Goal: Find specific page/section: Find specific page/section

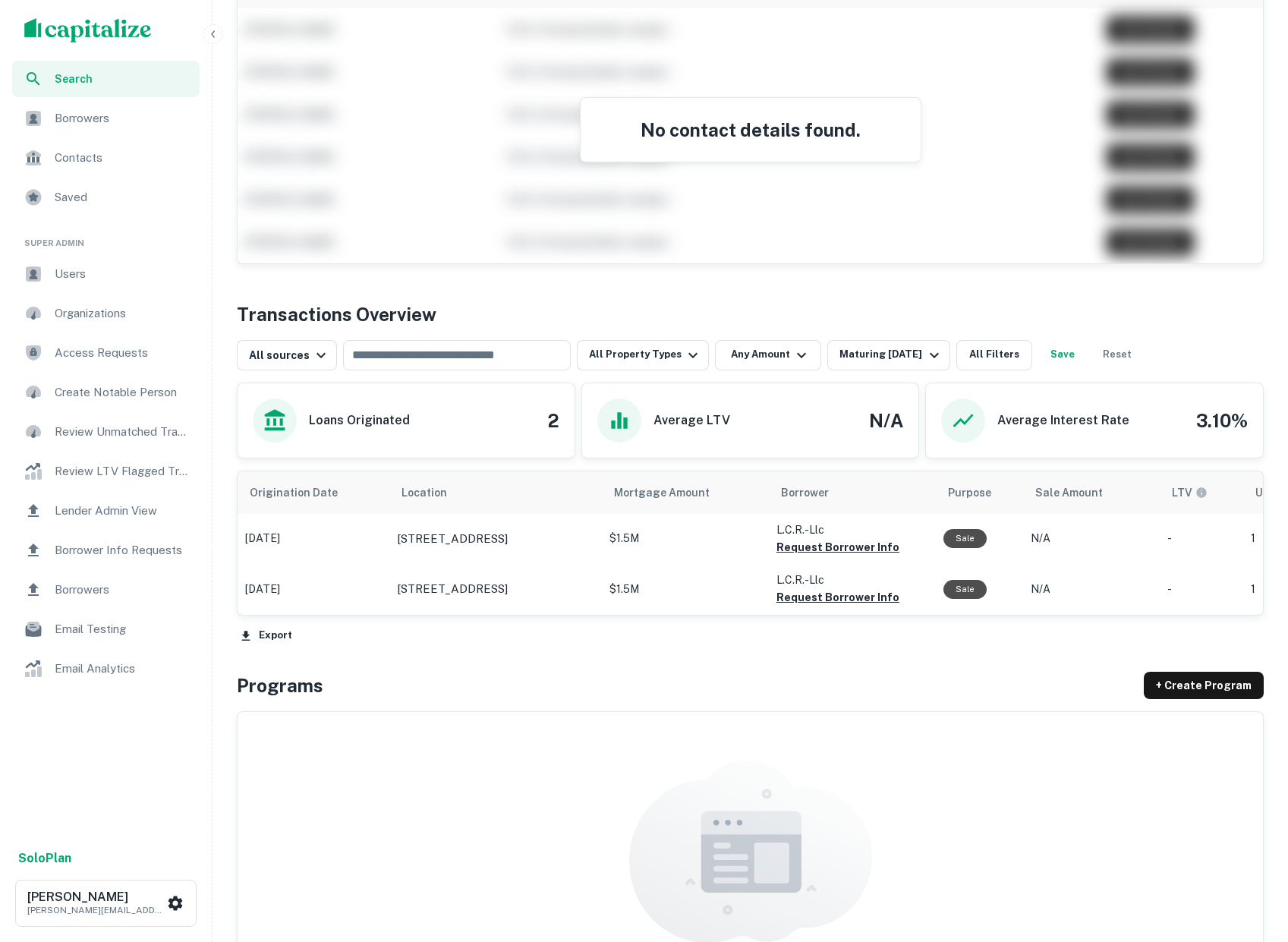
scroll to position [476, 0]
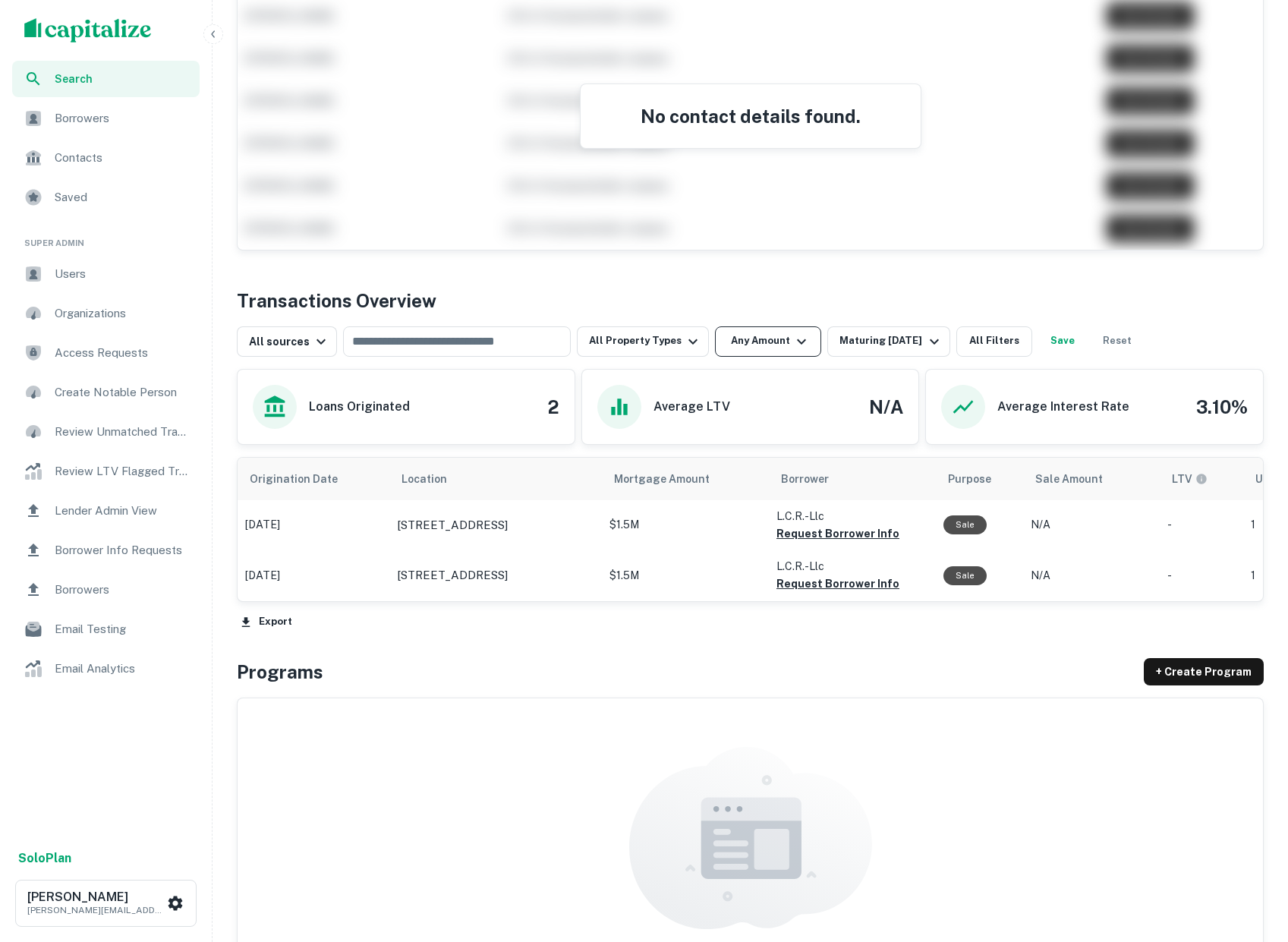
click at [792, 348] on icon "button" at bounding box center [801, 341] width 18 height 18
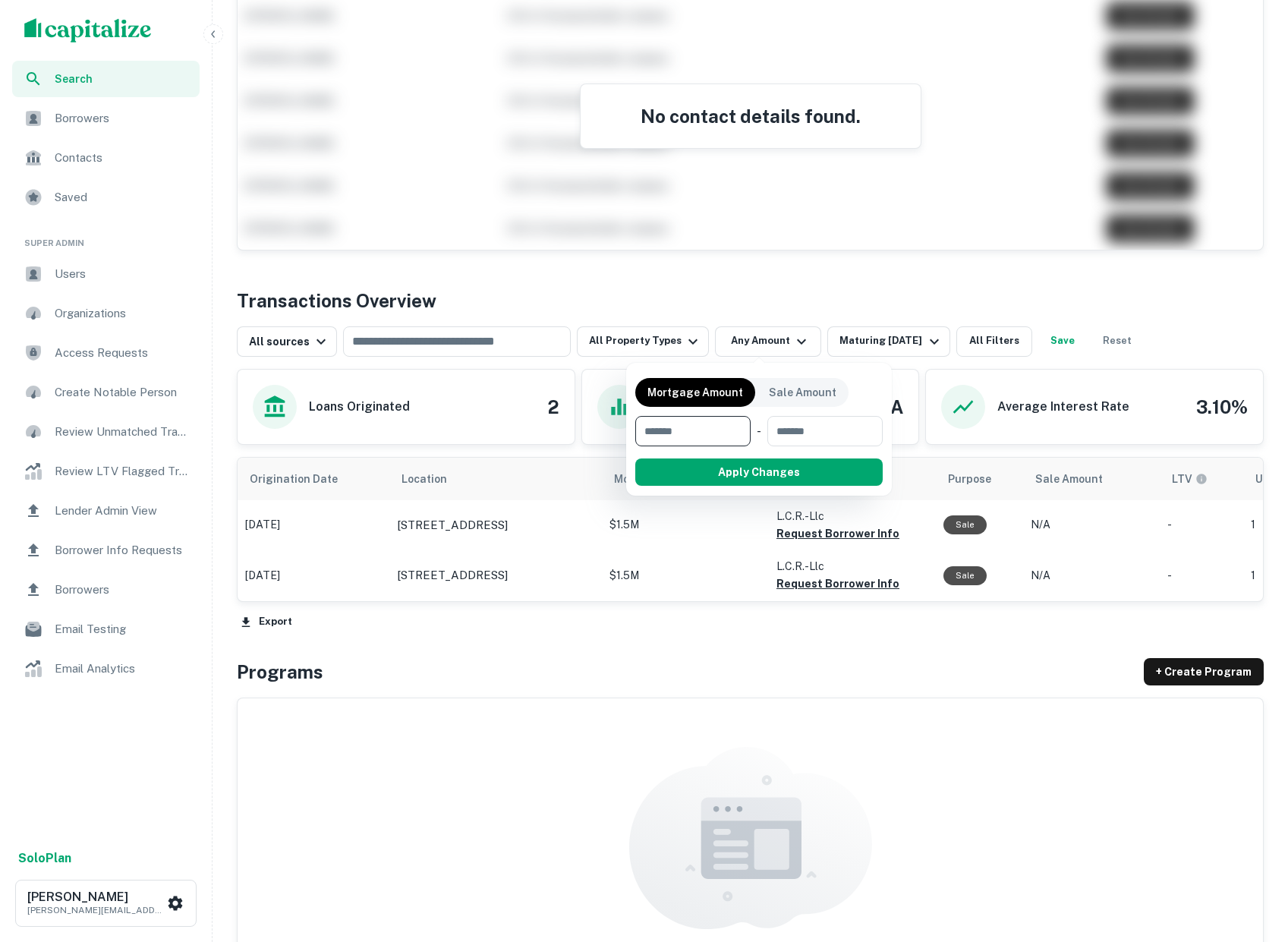
click at [648, 712] on div at bounding box center [644, 471] width 1288 height 942
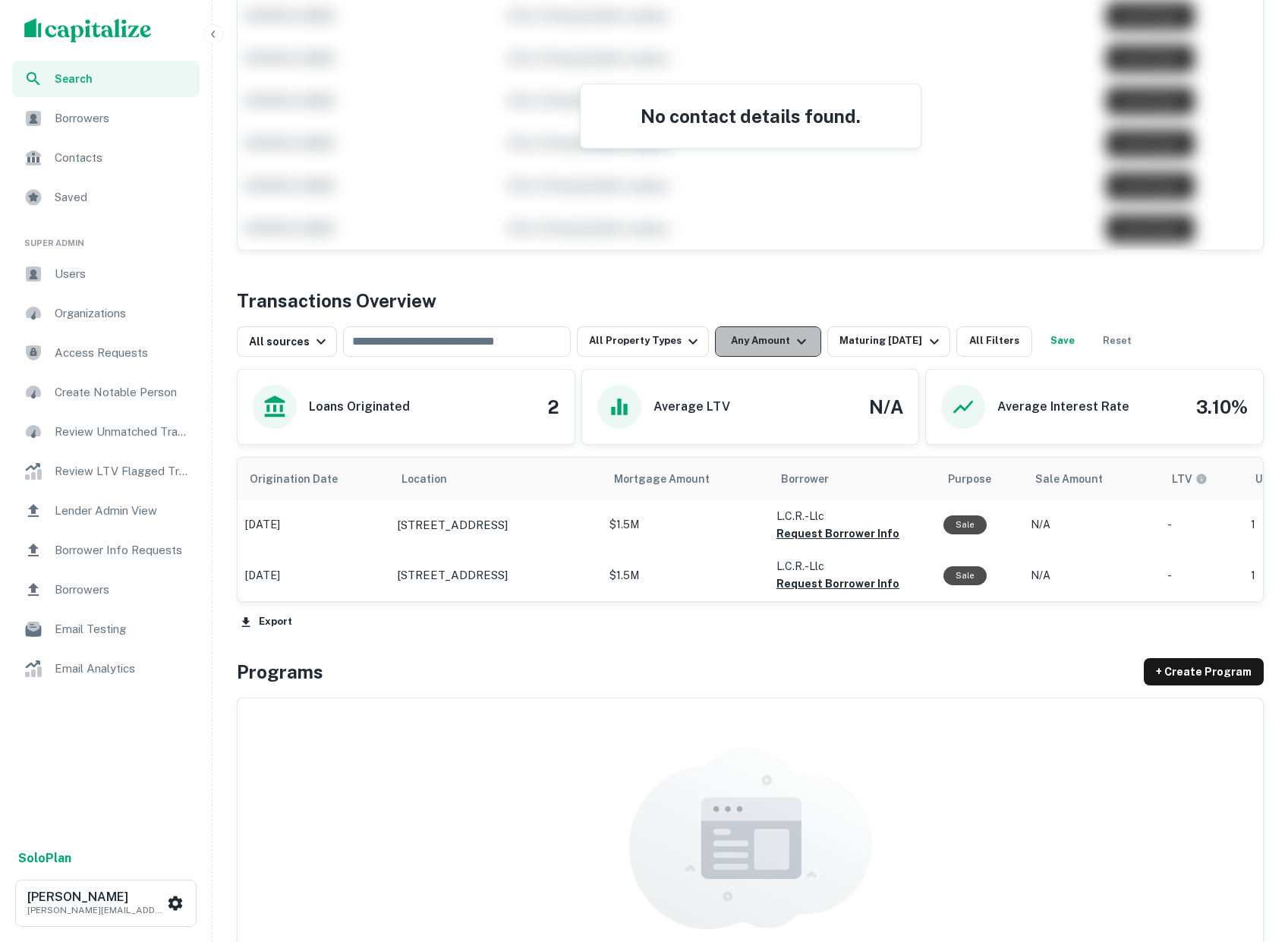
click at [792, 342] on icon "button" at bounding box center [801, 341] width 18 height 18
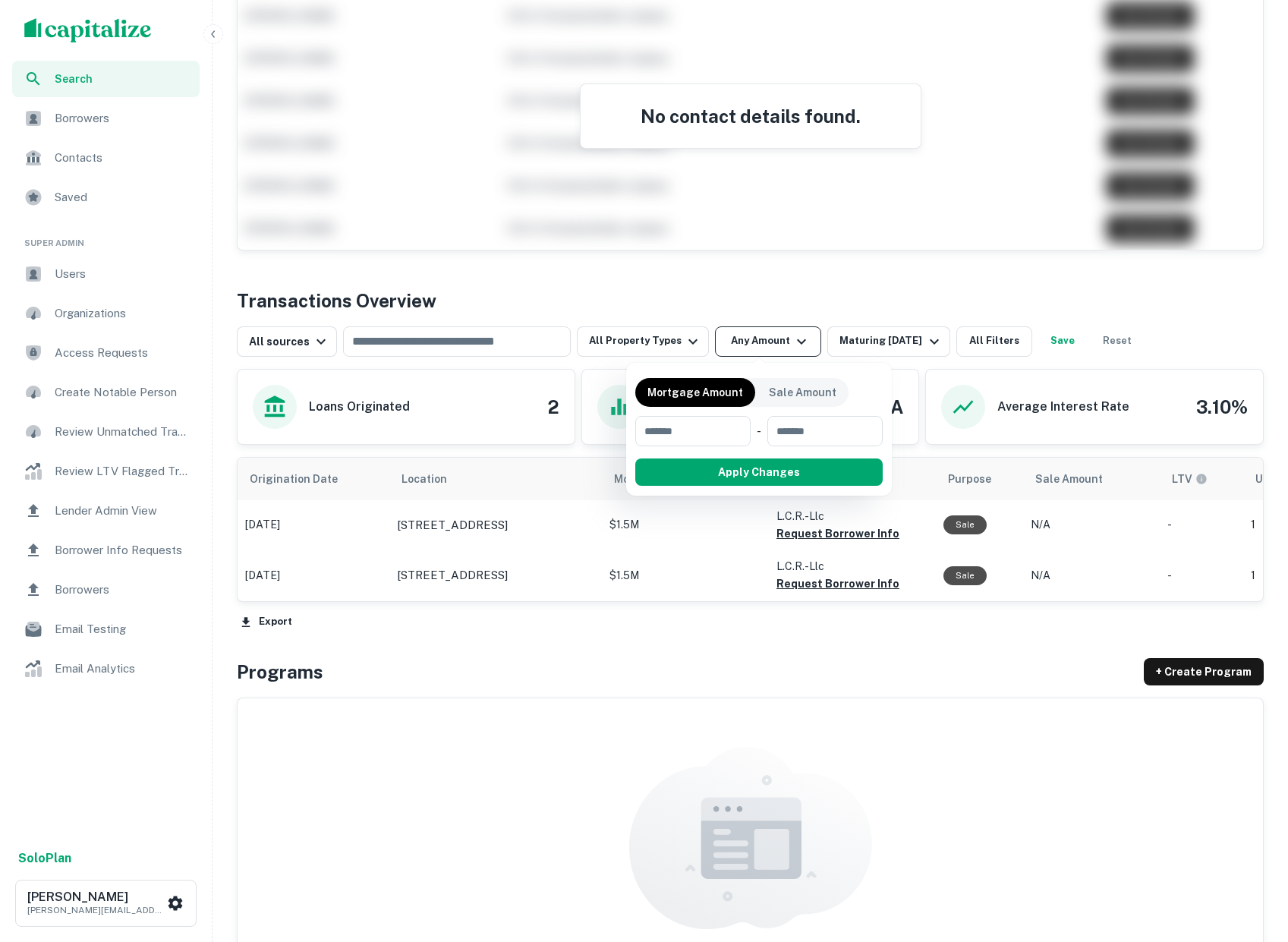
click at [785, 342] on div at bounding box center [644, 471] width 1288 height 942
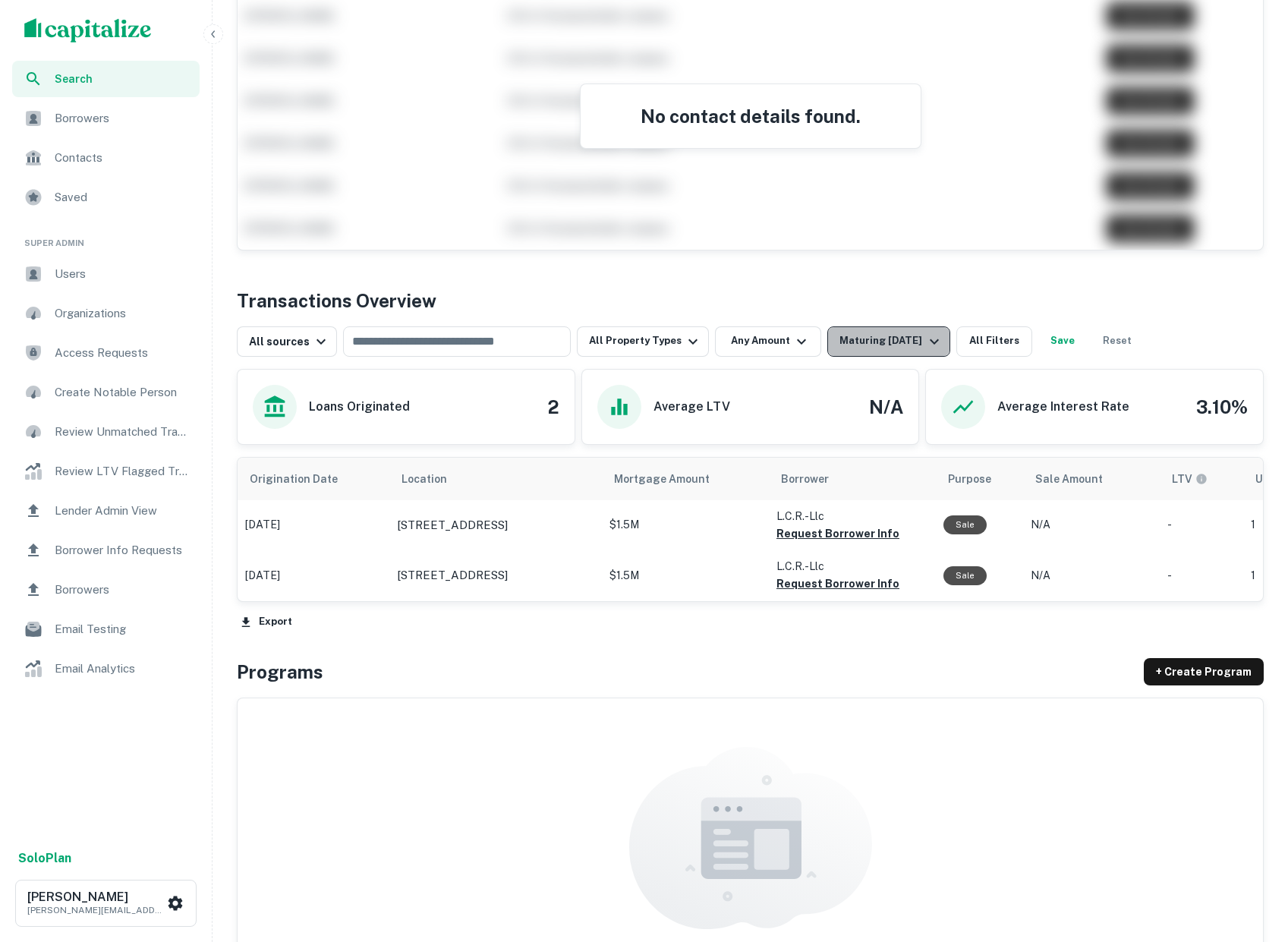
click at [847, 340] on div "Maturing [DATE]" at bounding box center [891, 341] width 103 height 18
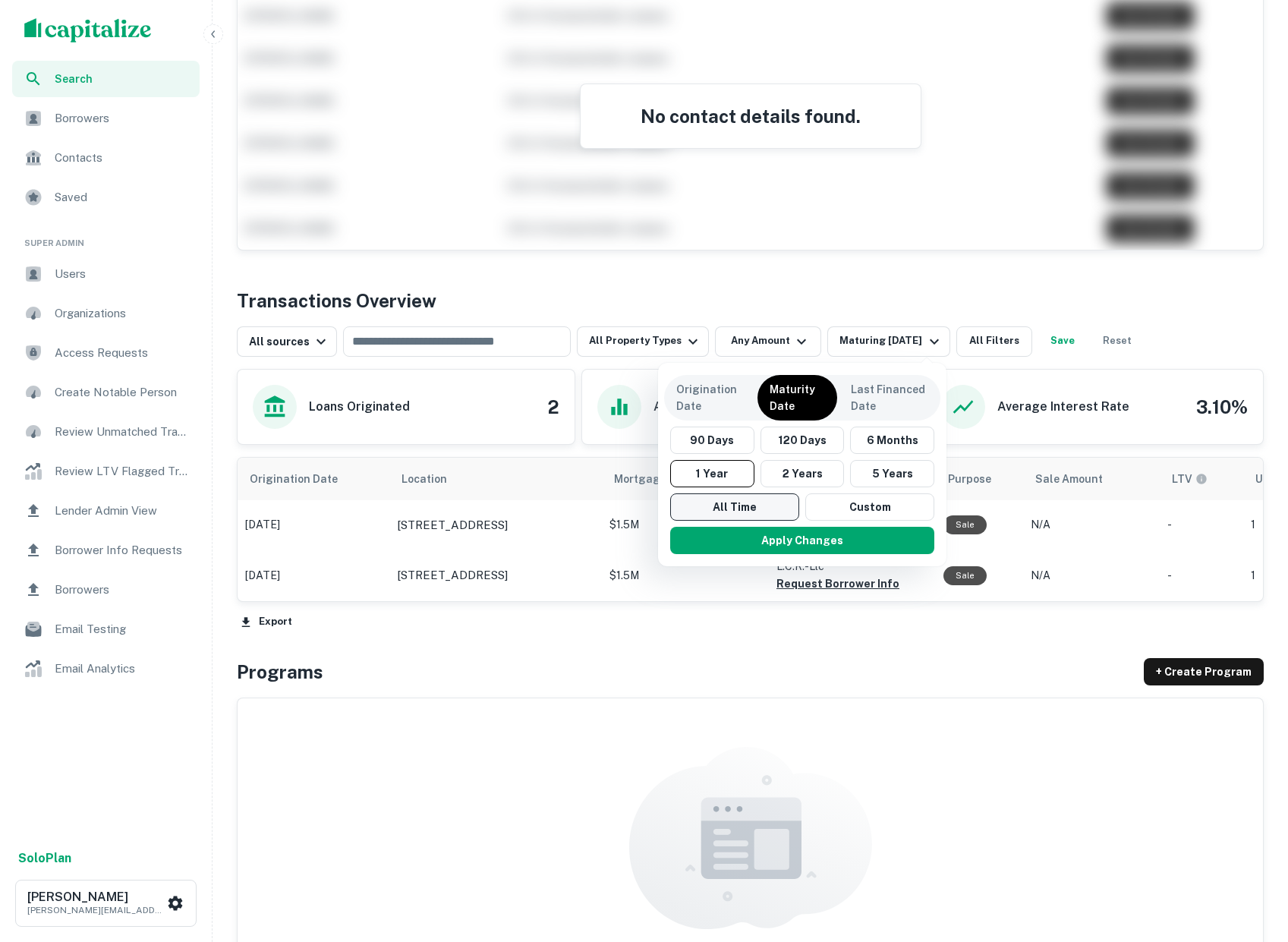
click at [700, 513] on button "All Time" at bounding box center [734, 507] width 129 height 28
click at [759, 545] on button "Apply Changes" at bounding box center [803, 540] width 264 height 28
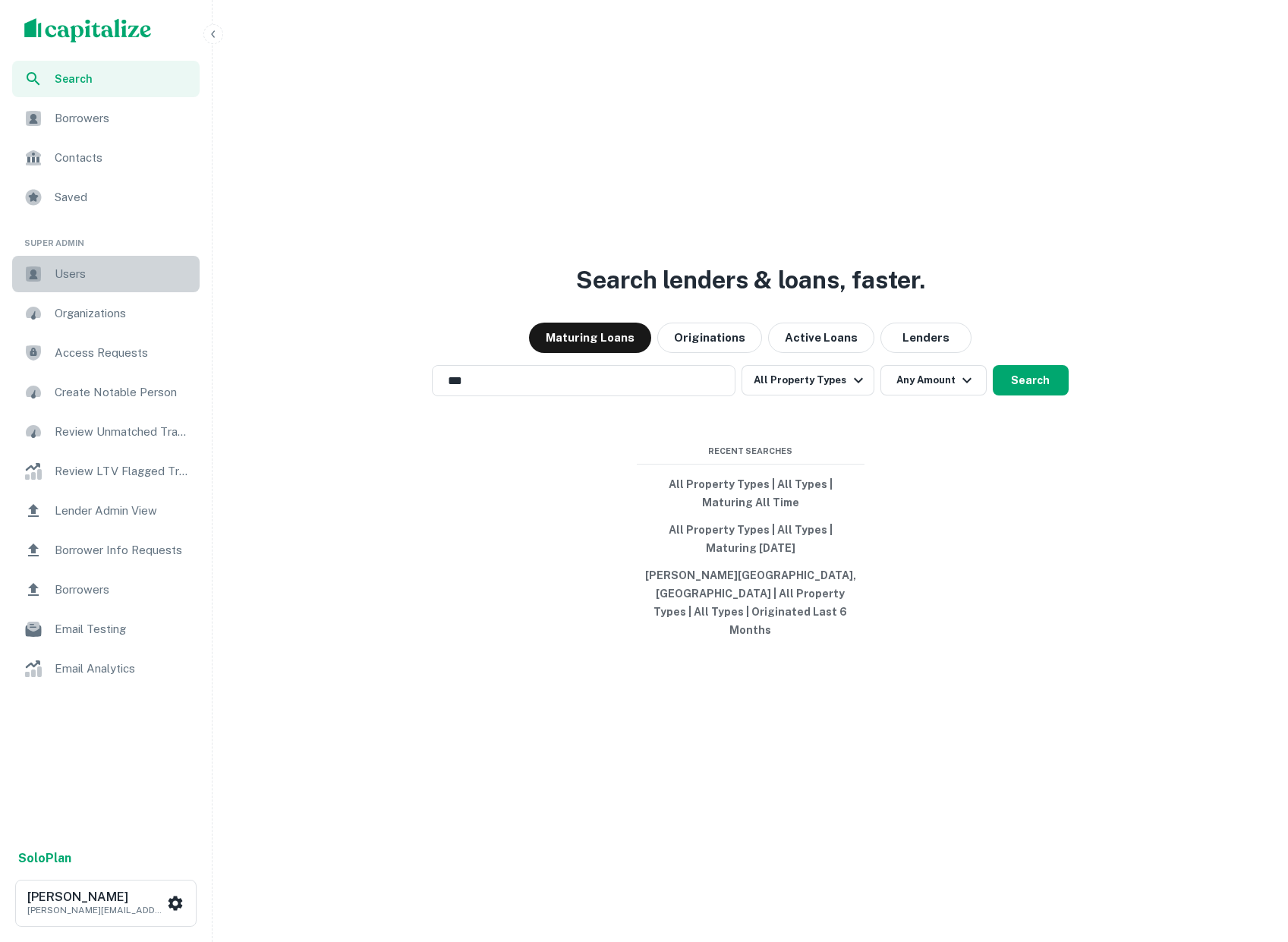
click at [89, 282] on span "Users" at bounding box center [122, 274] width 135 height 18
